Goal: Entertainment & Leisure: Consume media (video, audio)

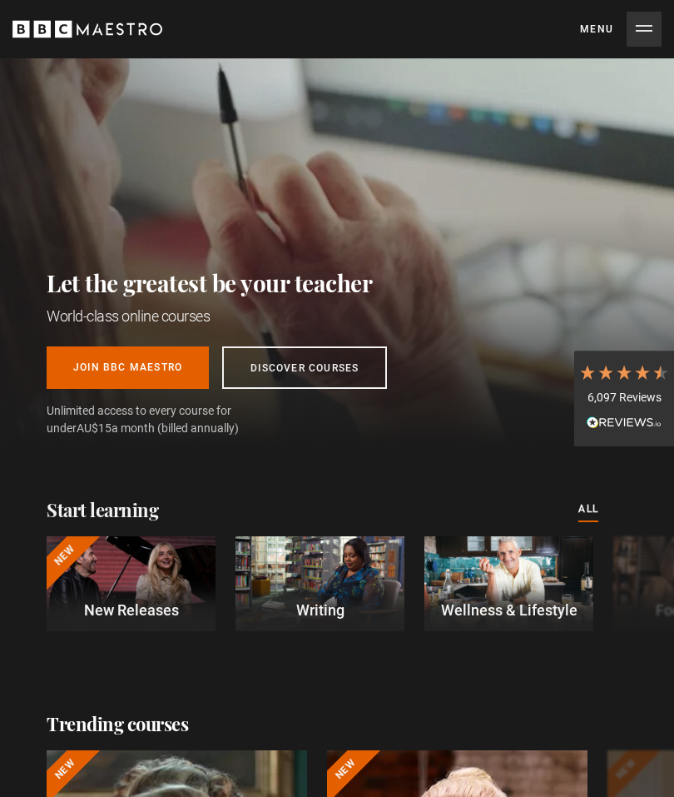
scroll to position [0, 290]
click at [633, 34] on button "Menu Close" at bounding box center [621, 29] width 82 height 35
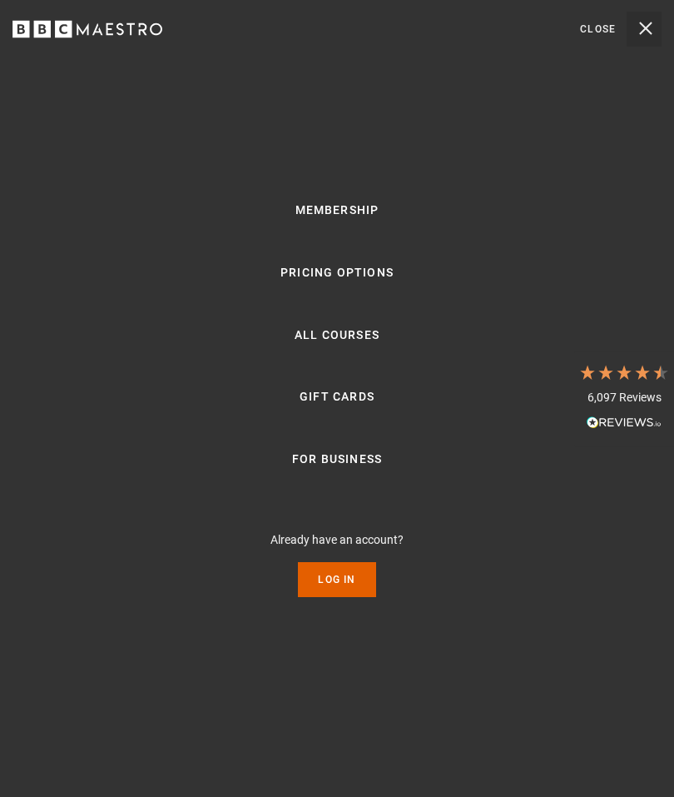
click at [333, 566] on link "Log In" at bounding box center [336, 579] width 77 height 35
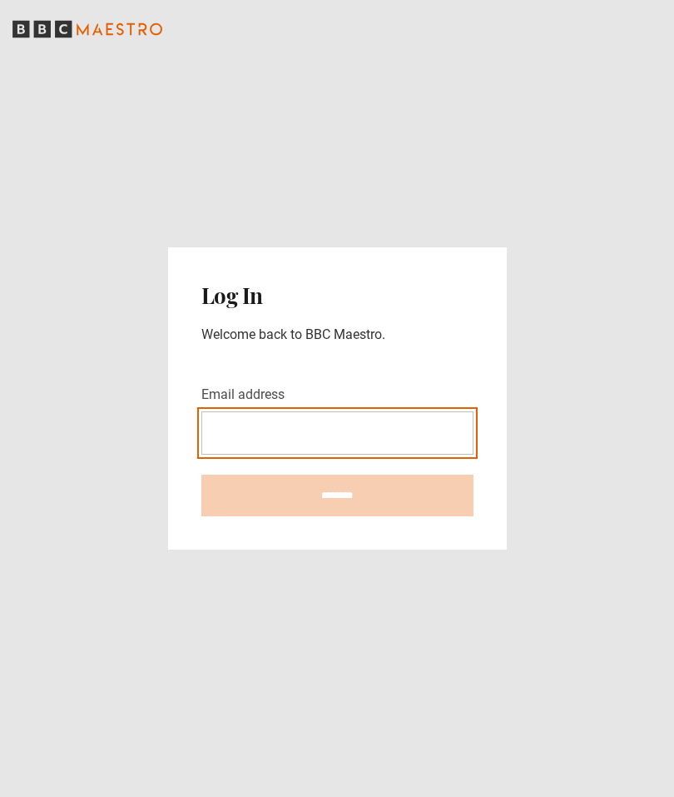
click at [388, 432] on input "Email address" at bounding box center [337, 432] width 272 height 43
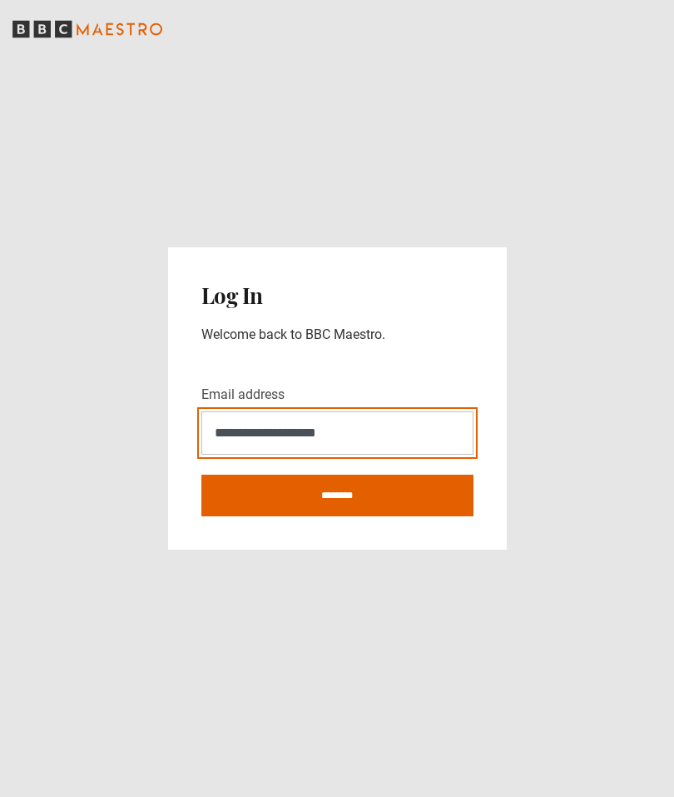
type input "**********"
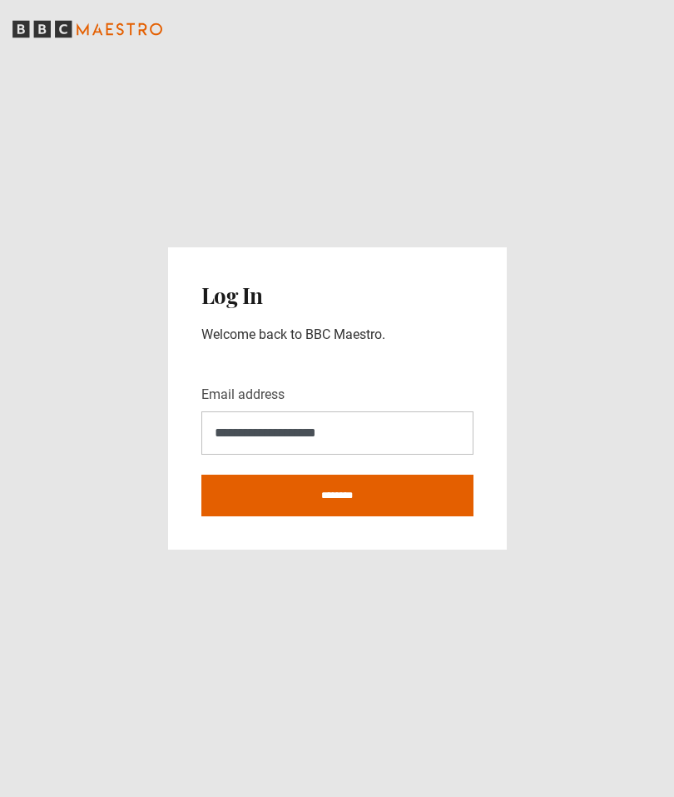
click at [439, 479] on input "********" at bounding box center [337, 495] width 272 height 42
type input "**********"
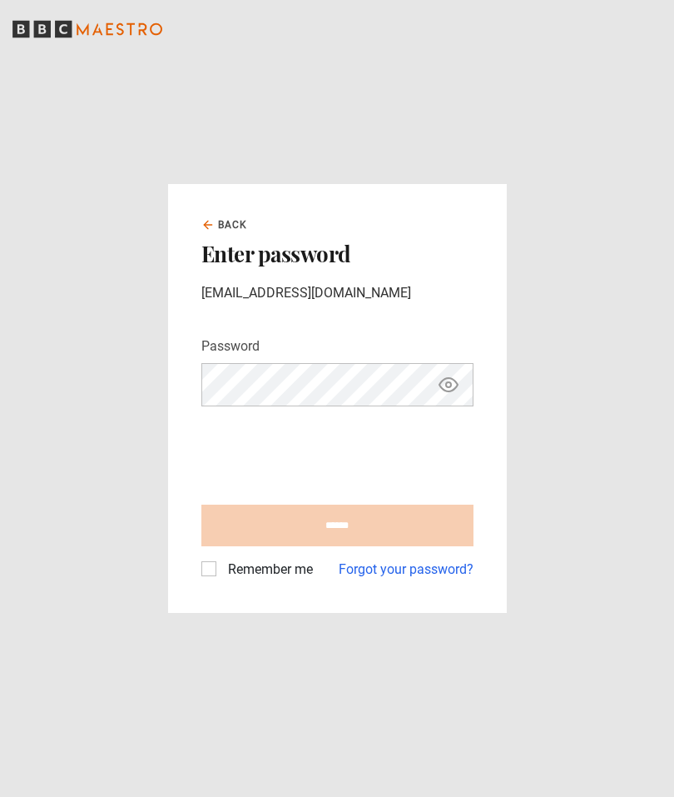
click at [221, 568] on label "Remember me" at bounding box center [267, 569] width 92 height 20
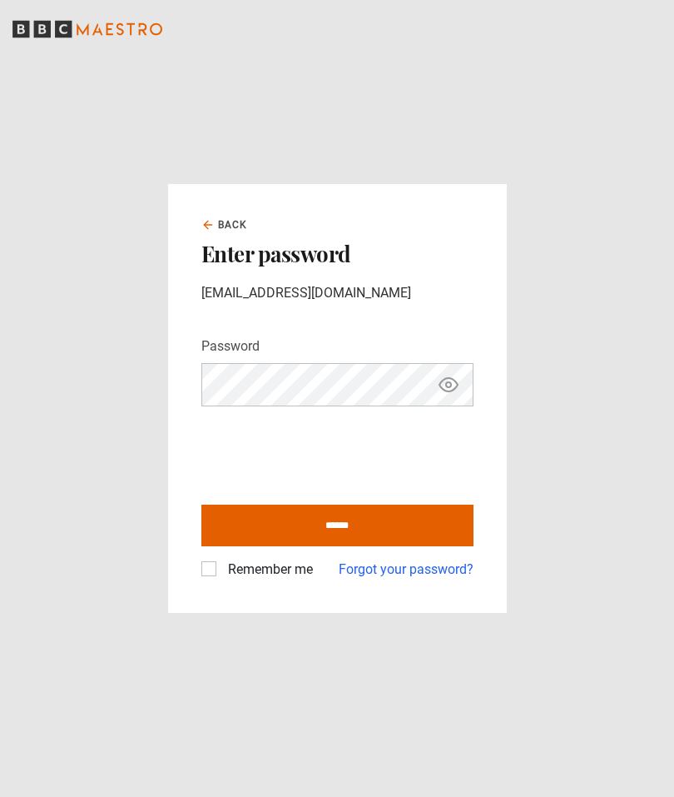
click at [406, 530] on input "******" at bounding box center [337, 525] width 272 height 42
type input "**********"
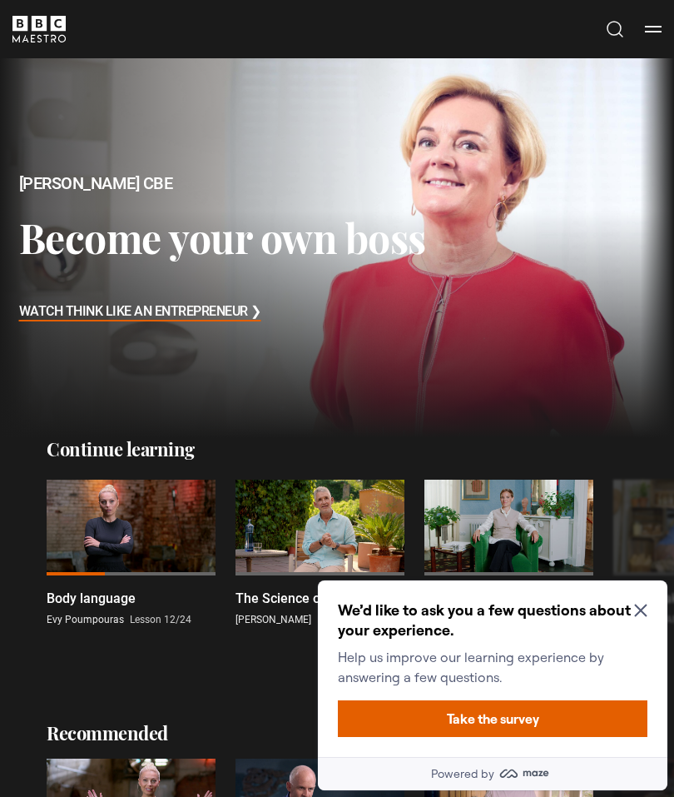
click at [535, 717] on button "Take the survey" at bounding box center [493, 718] width 310 height 37
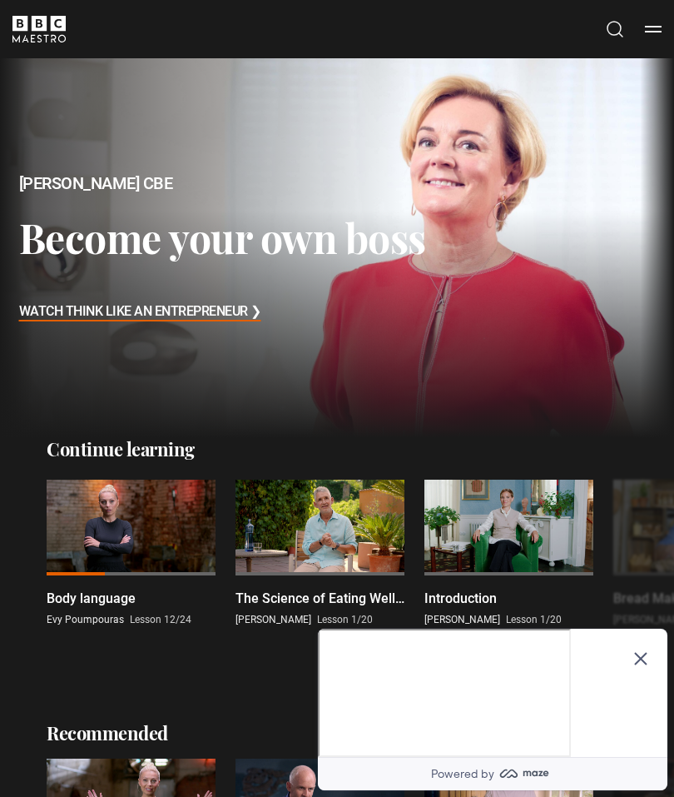
scroll to position [11, 0]
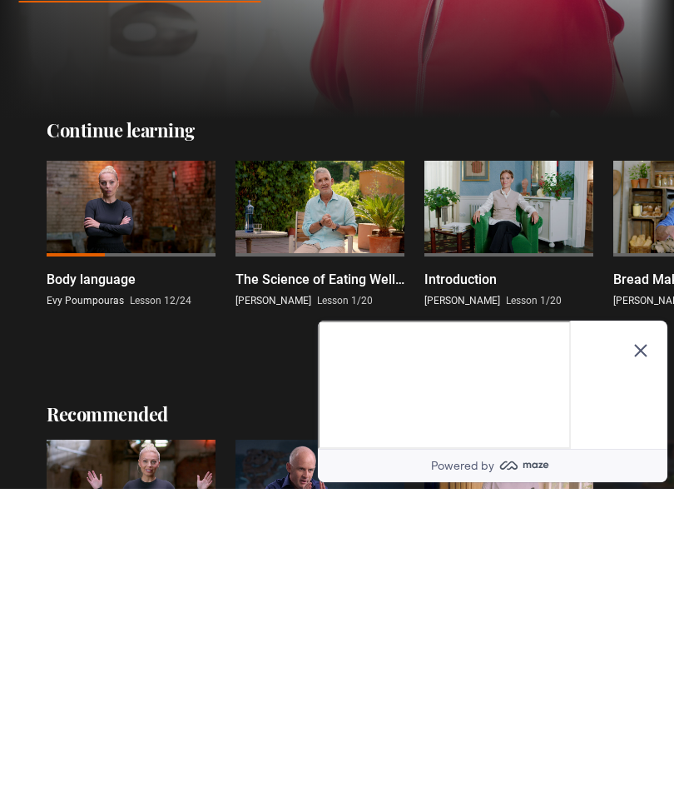
click at [232, 469] on ul "Body language Evy Poumpouras Lesson 12/24 The Science of Eating Well Introducti…" at bounding box center [321, 542] width 548 height 146
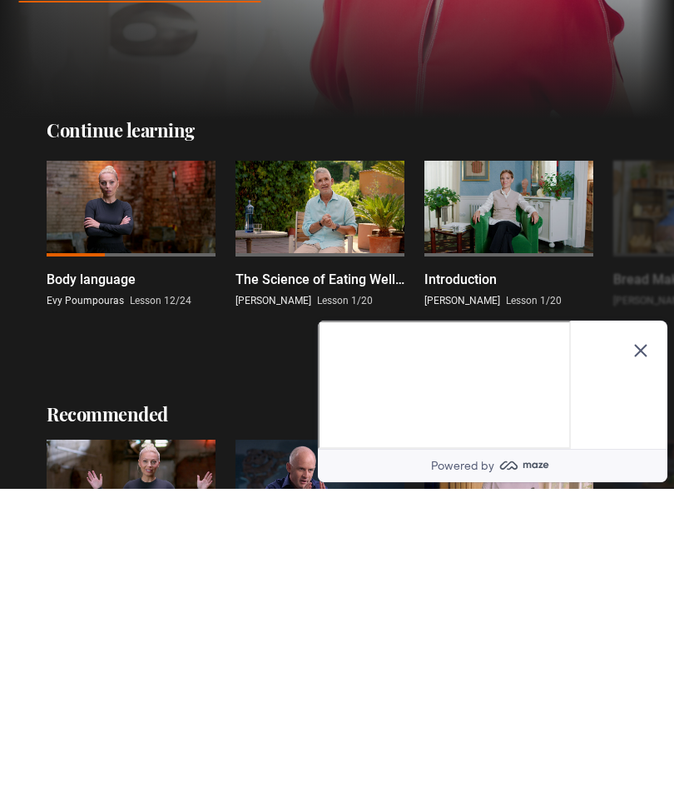
scroll to position [320, 0]
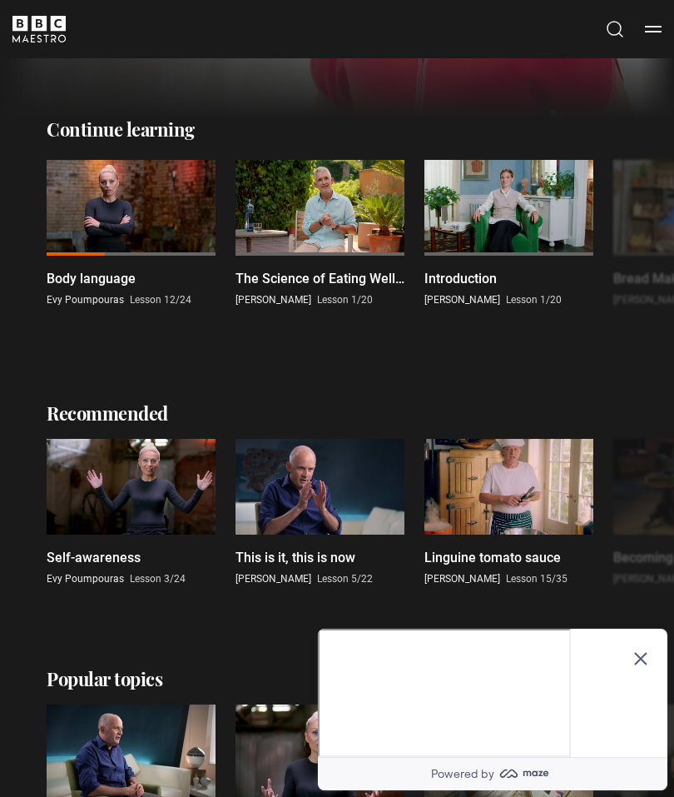
click at [571, 628] on div "Optional study invitation" at bounding box center [444, 628] width 253 height 0
click at [644, 652] on icon "Close Maze Prompt" at bounding box center [640, 658] width 13 height 13
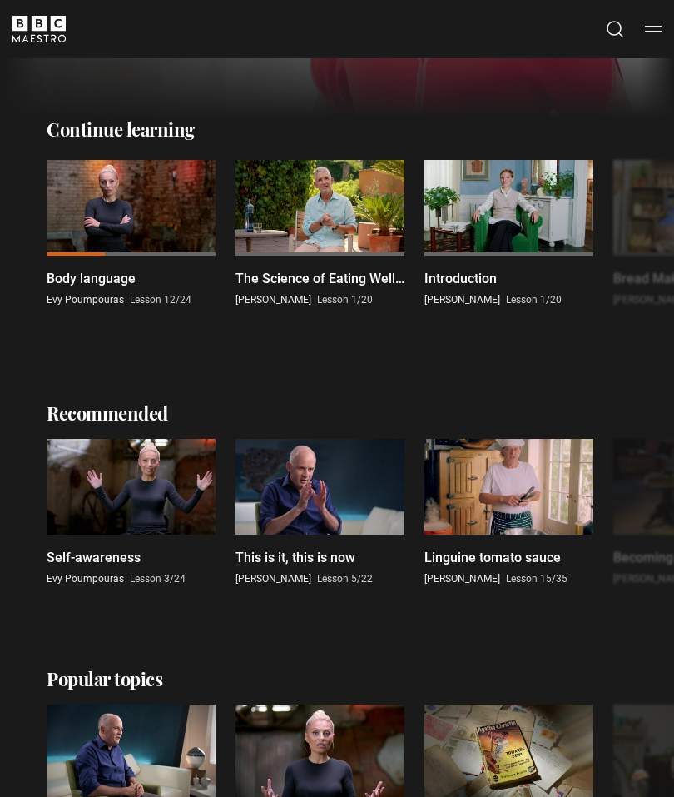
click at [498, 485] on div at bounding box center [509, 486] width 169 height 95
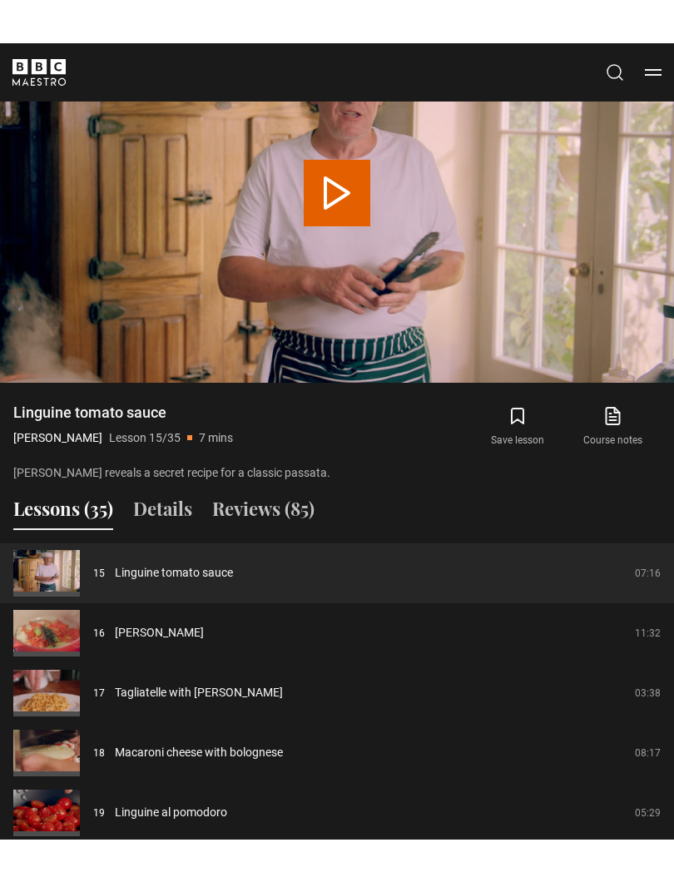
scroll to position [1316, 0]
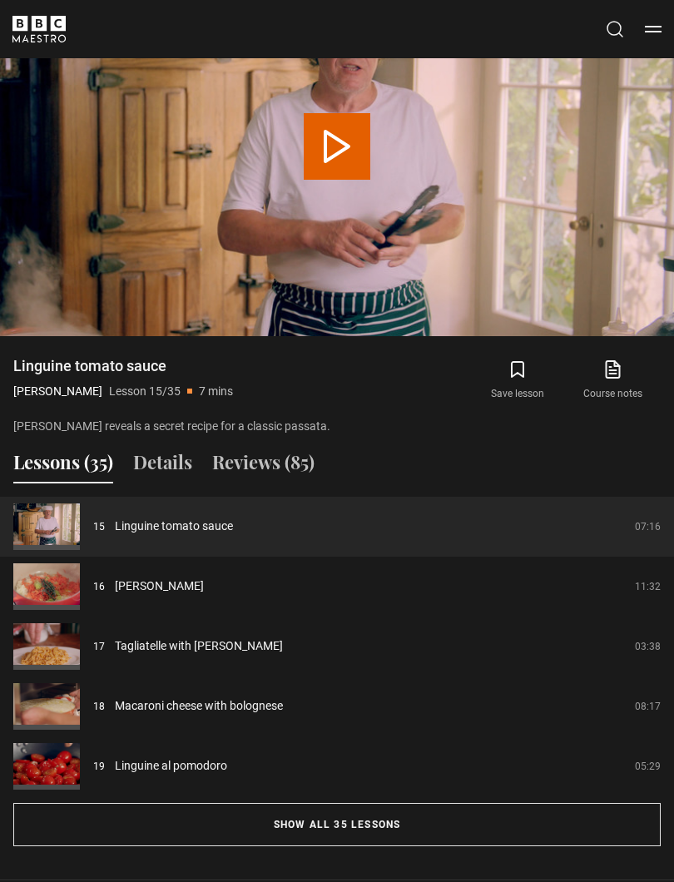
click at [370, 796] on button "Show all 35 lessons" at bounding box center [337, 824] width 648 height 43
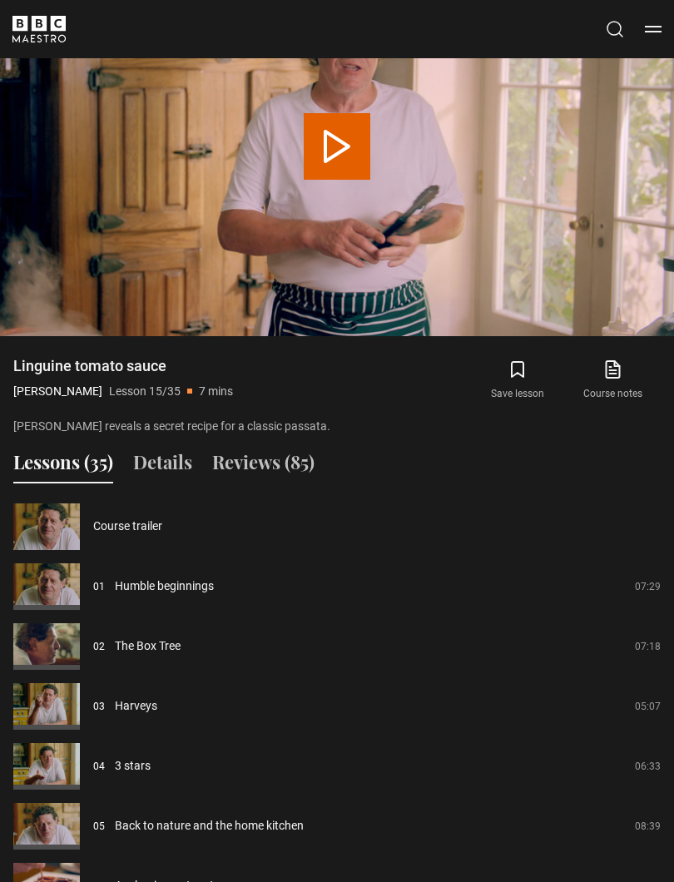
click at [162, 535] on link "Course trailer" at bounding box center [127, 526] width 69 height 17
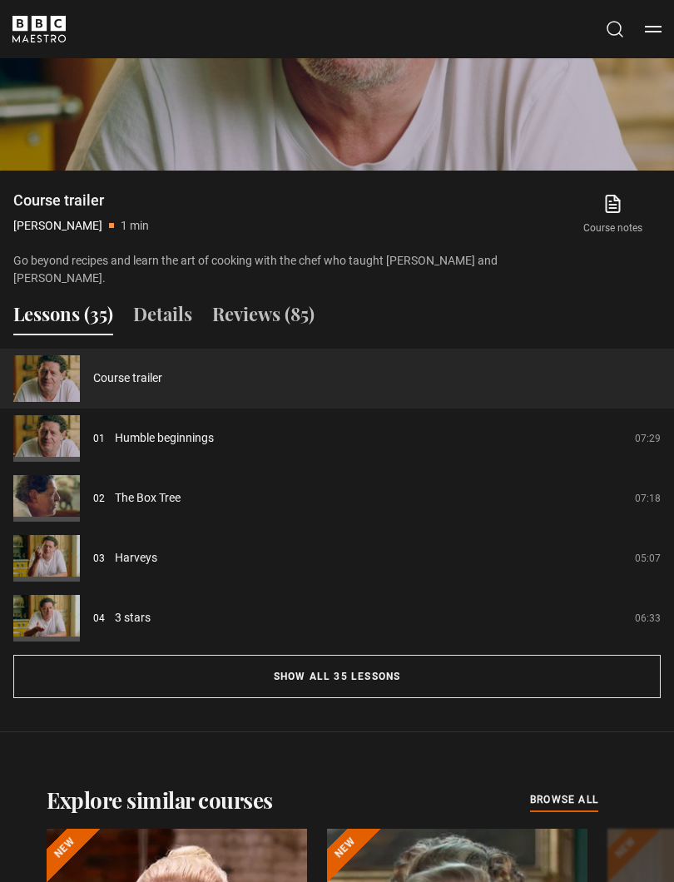
scroll to position [1482, 0]
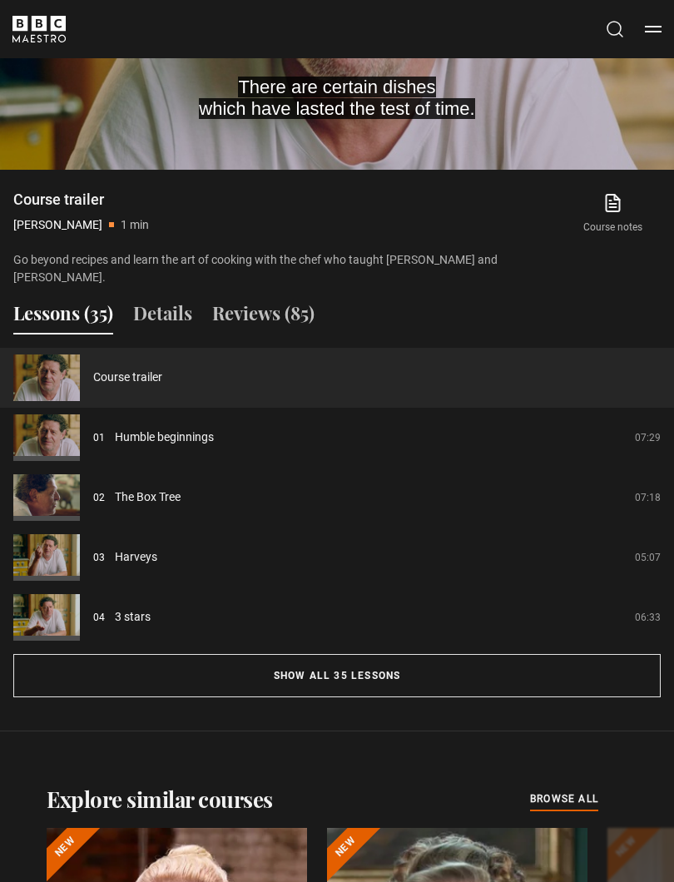
click at [374, 698] on button "Show all 35 lessons" at bounding box center [337, 675] width 648 height 43
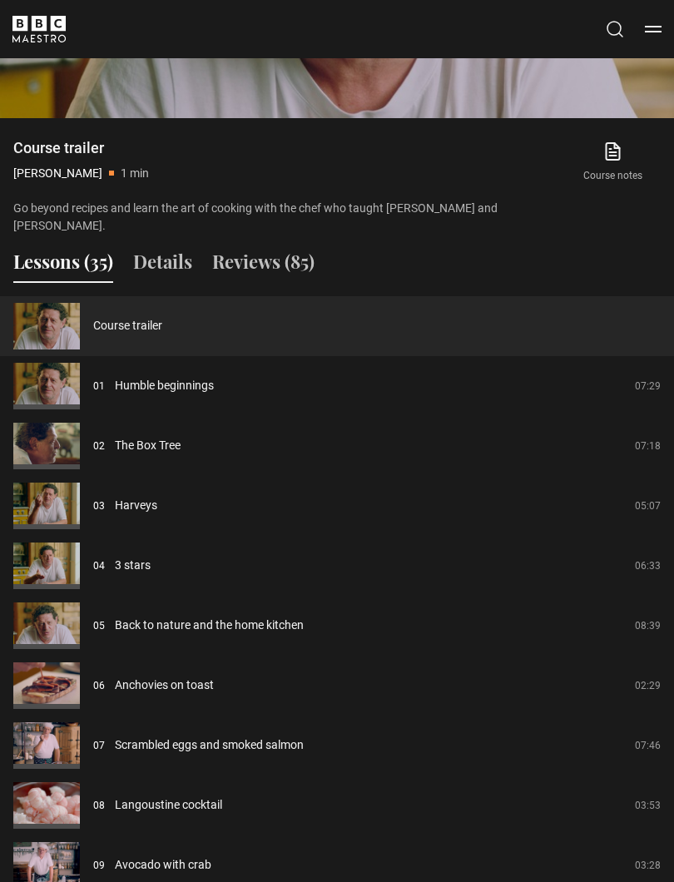
scroll to position [1532, 0]
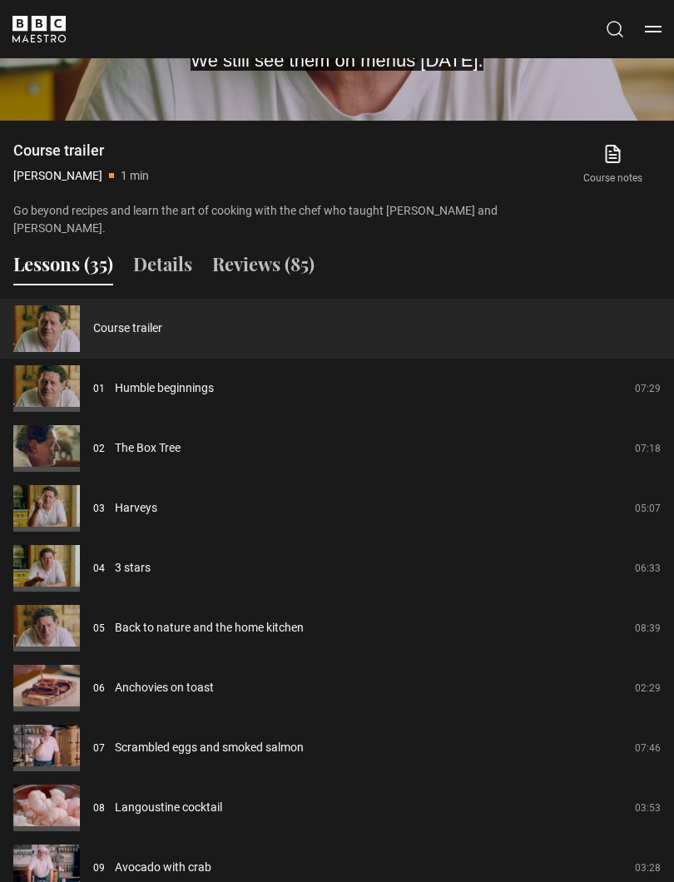
click at [214, 397] on link "Humble beginnings" at bounding box center [164, 388] width 99 height 17
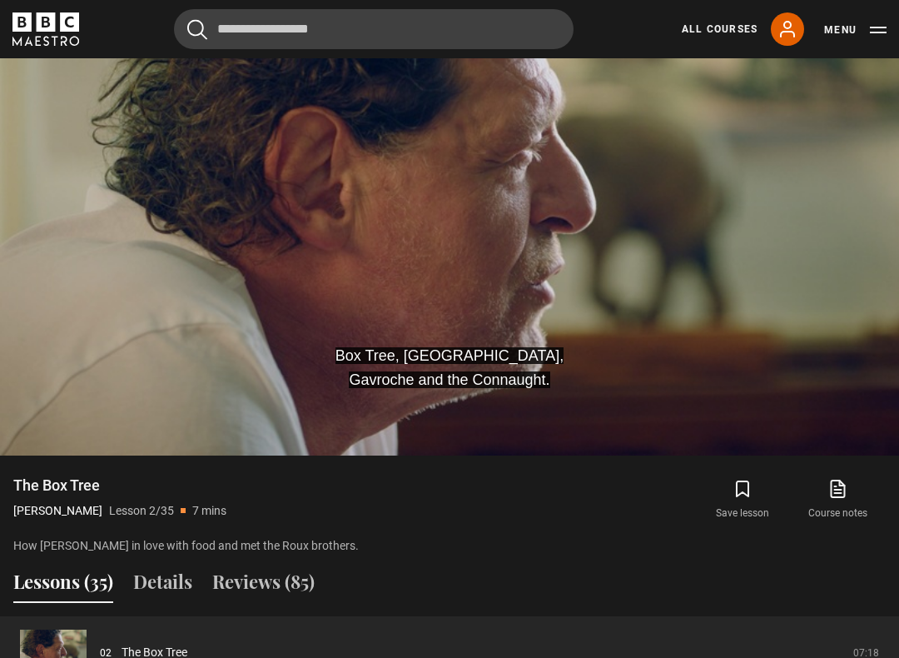
scroll to position [815, 0]
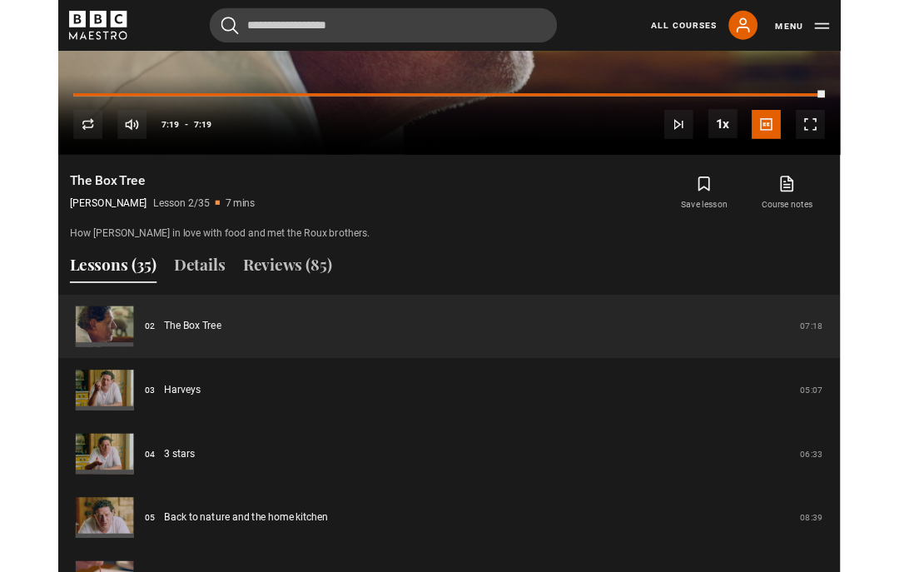
scroll to position [1136, 0]
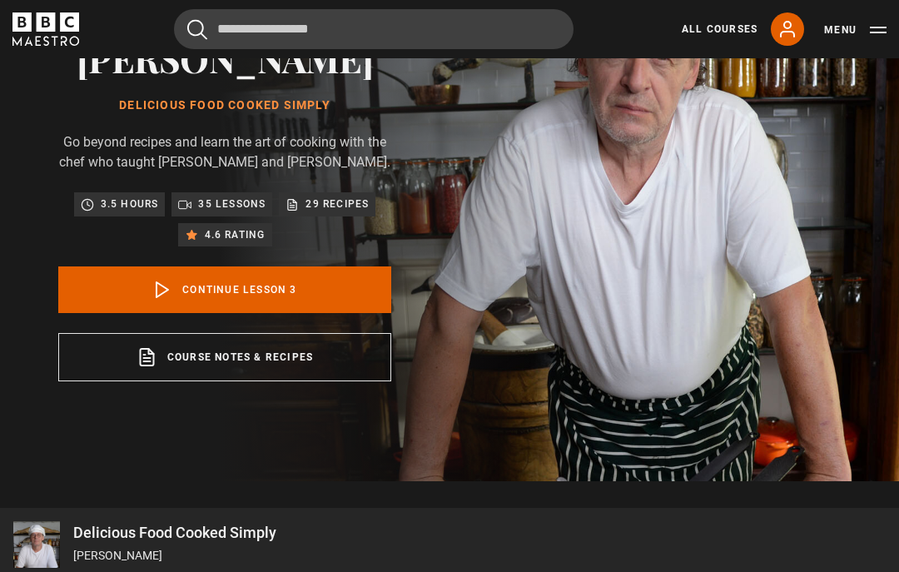
click at [345, 303] on link "Continue lesson 3" at bounding box center [224, 289] width 333 height 47
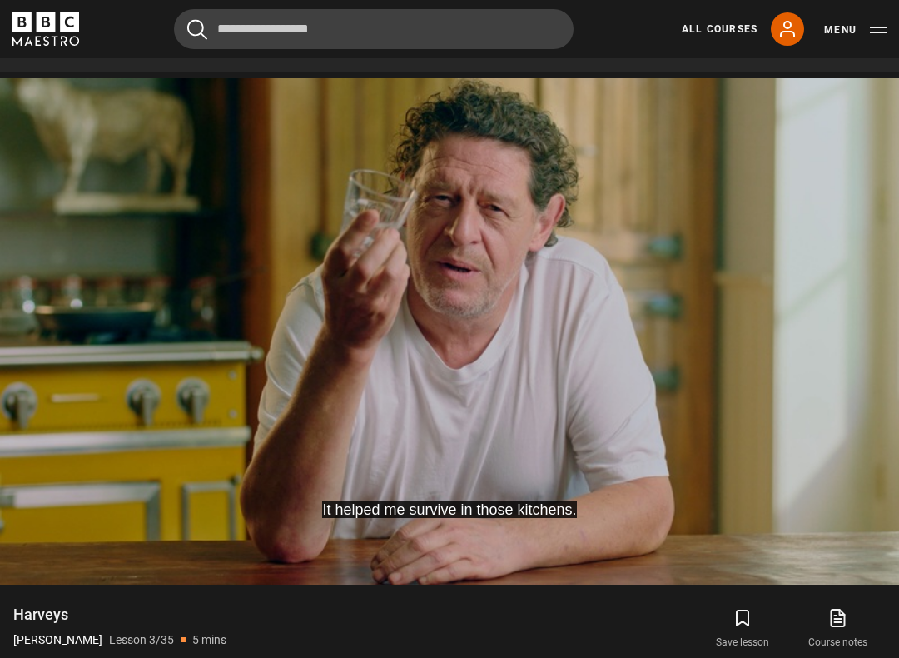
scroll to position [727, 0]
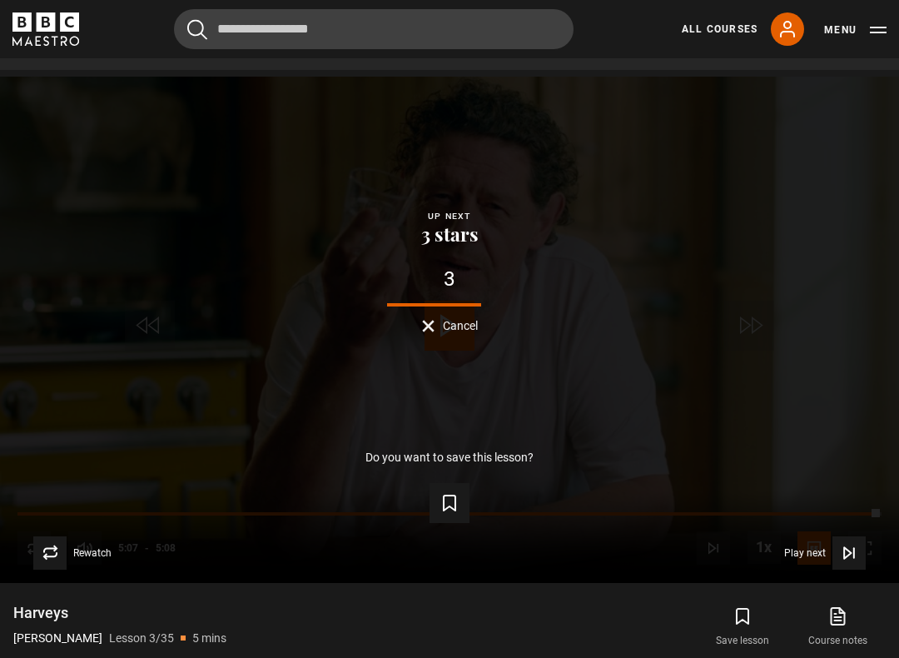
click at [847, 555] on icon "Video Player" at bounding box center [847, 552] width 7 height 11
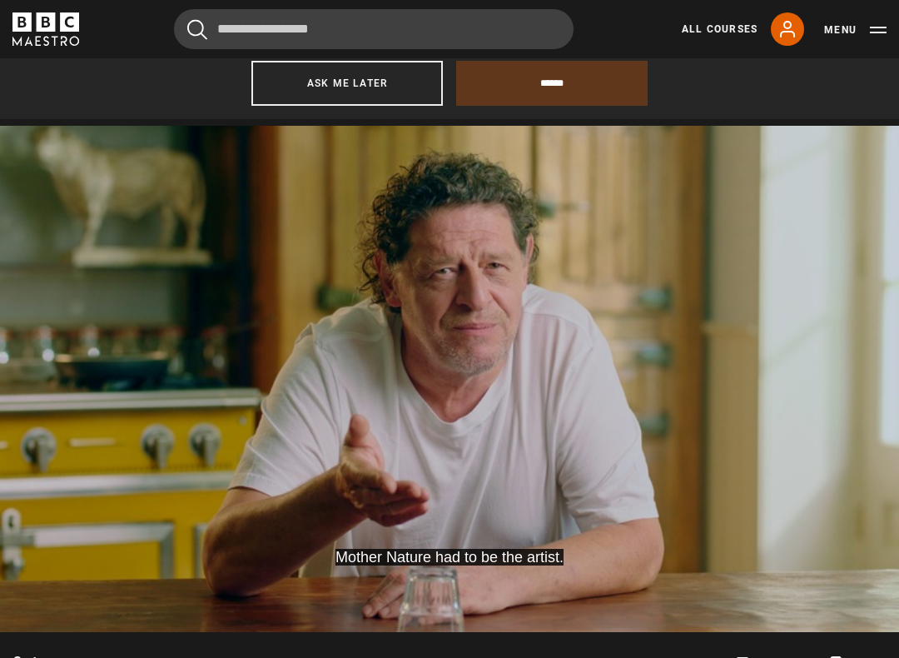
scroll to position [879, 0]
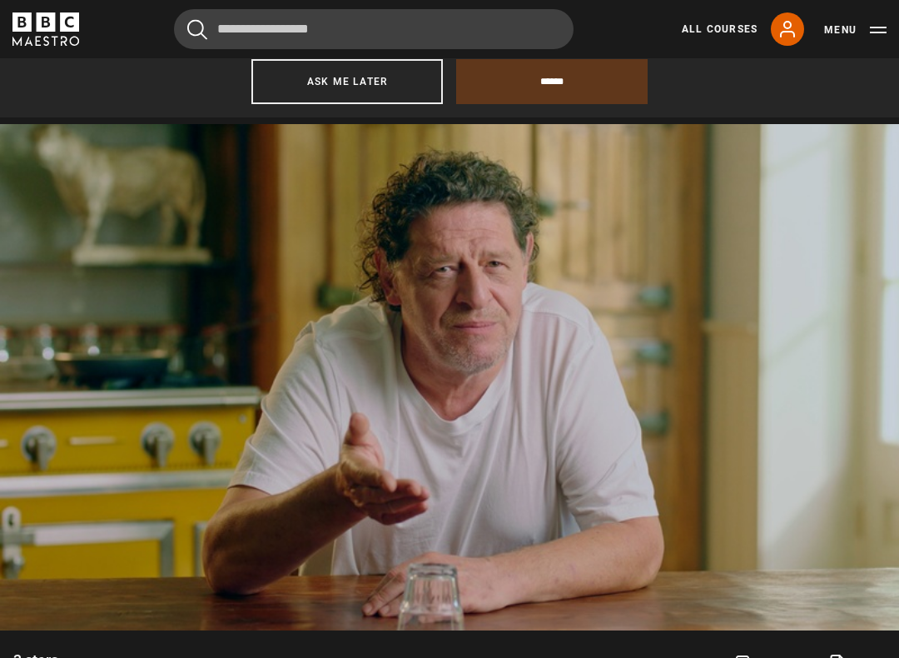
click at [363, 68] on button "Ask me later" at bounding box center [346, 81] width 191 height 45
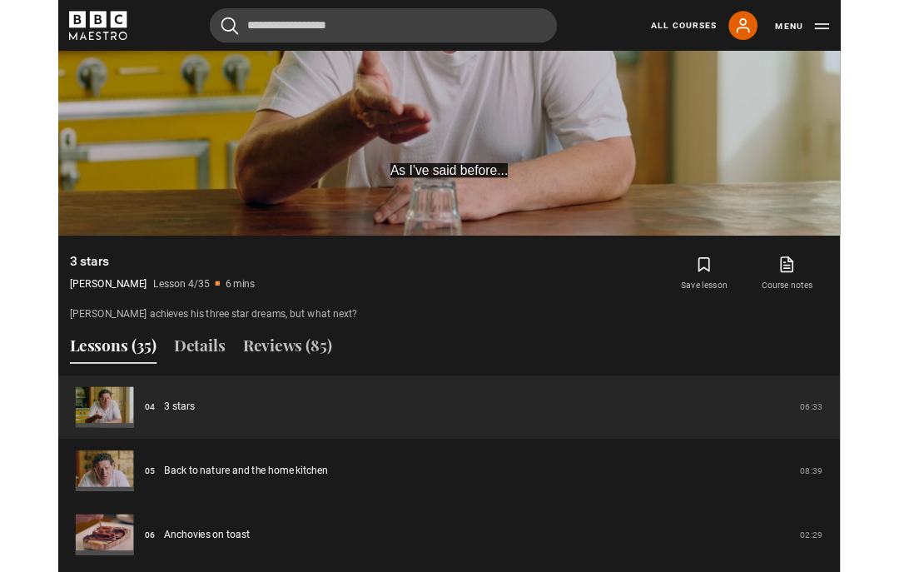
scroll to position [1040, 0]
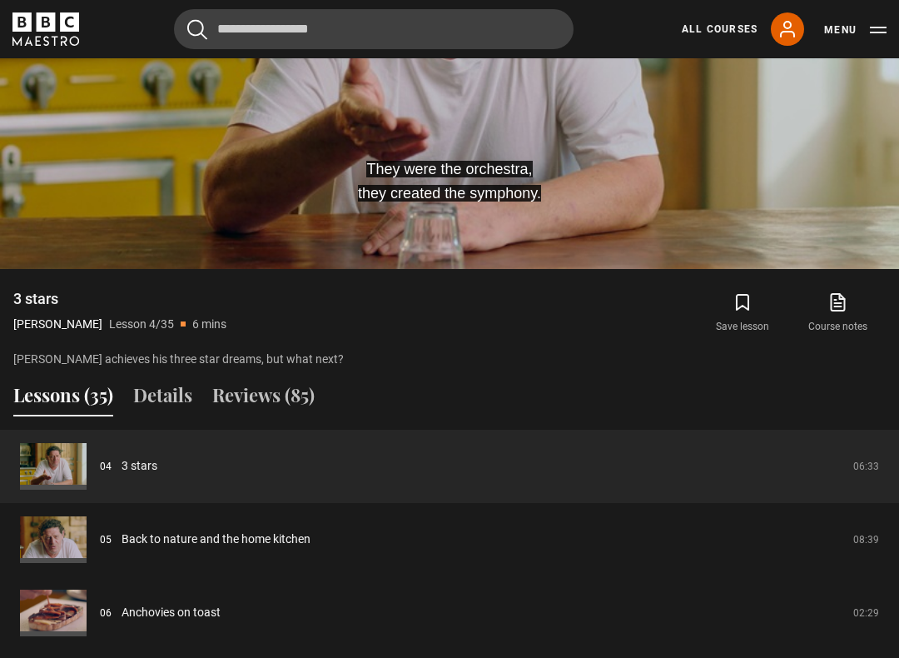
click at [852, 299] on link "Course notes opens in new tab" at bounding box center [838, 313] width 95 height 48
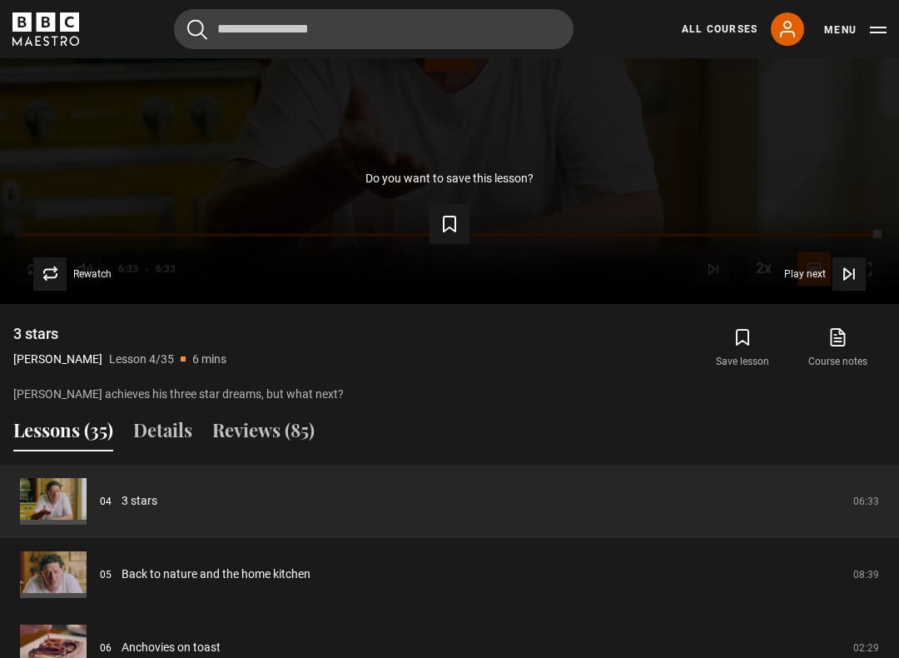
scroll to position [1009, 0]
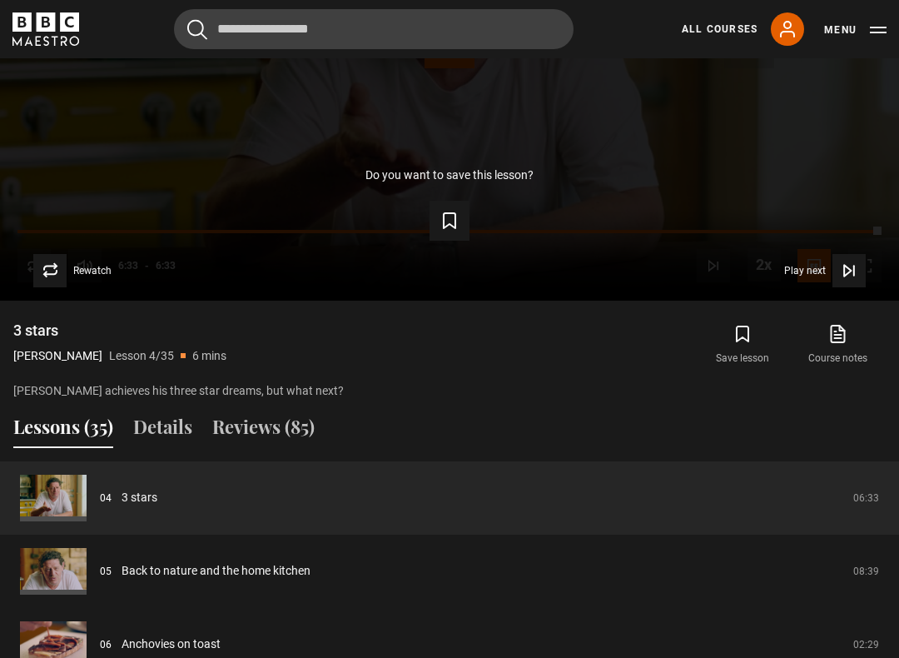
click at [246, 571] on link "Back to nature and the home kitchen" at bounding box center [216, 570] width 189 height 17
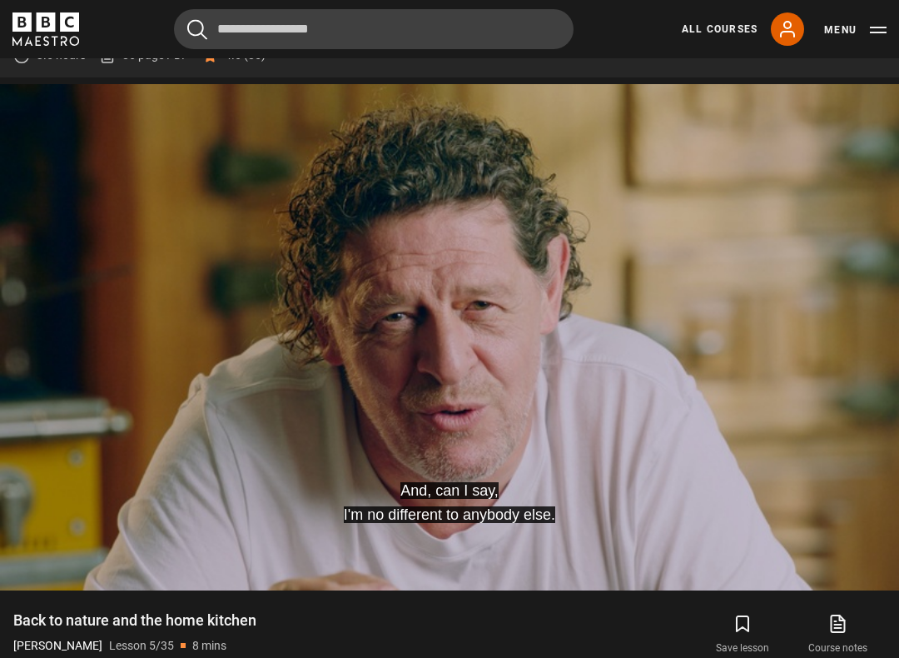
scroll to position [721, 0]
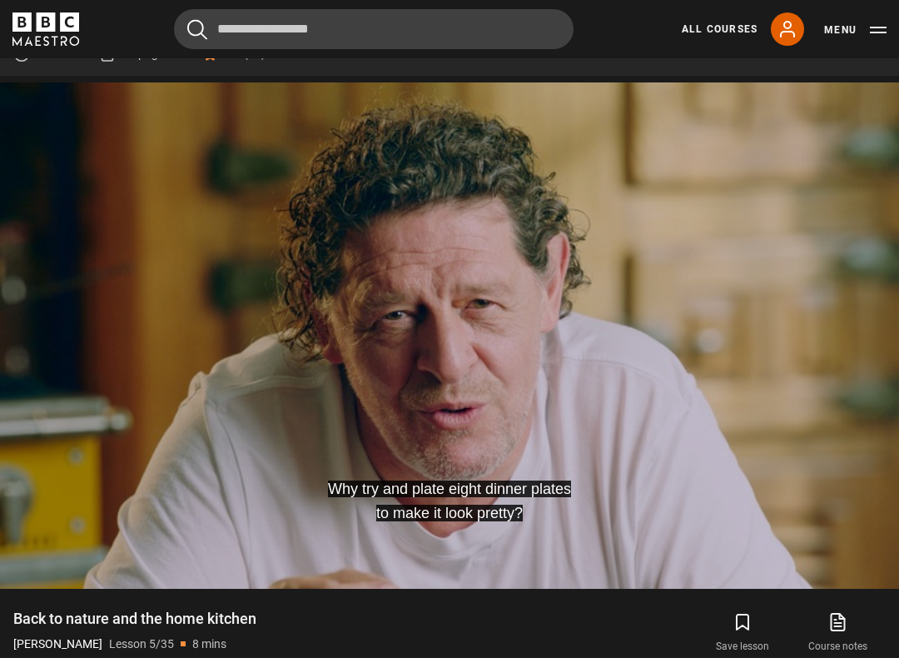
click at [783, 395] on video-js "Why try and plate eight dinner plates to make it look pretty? Video Player is l…" at bounding box center [449, 335] width 899 height 506
